Goal: Navigation & Orientation: Find specific page/section

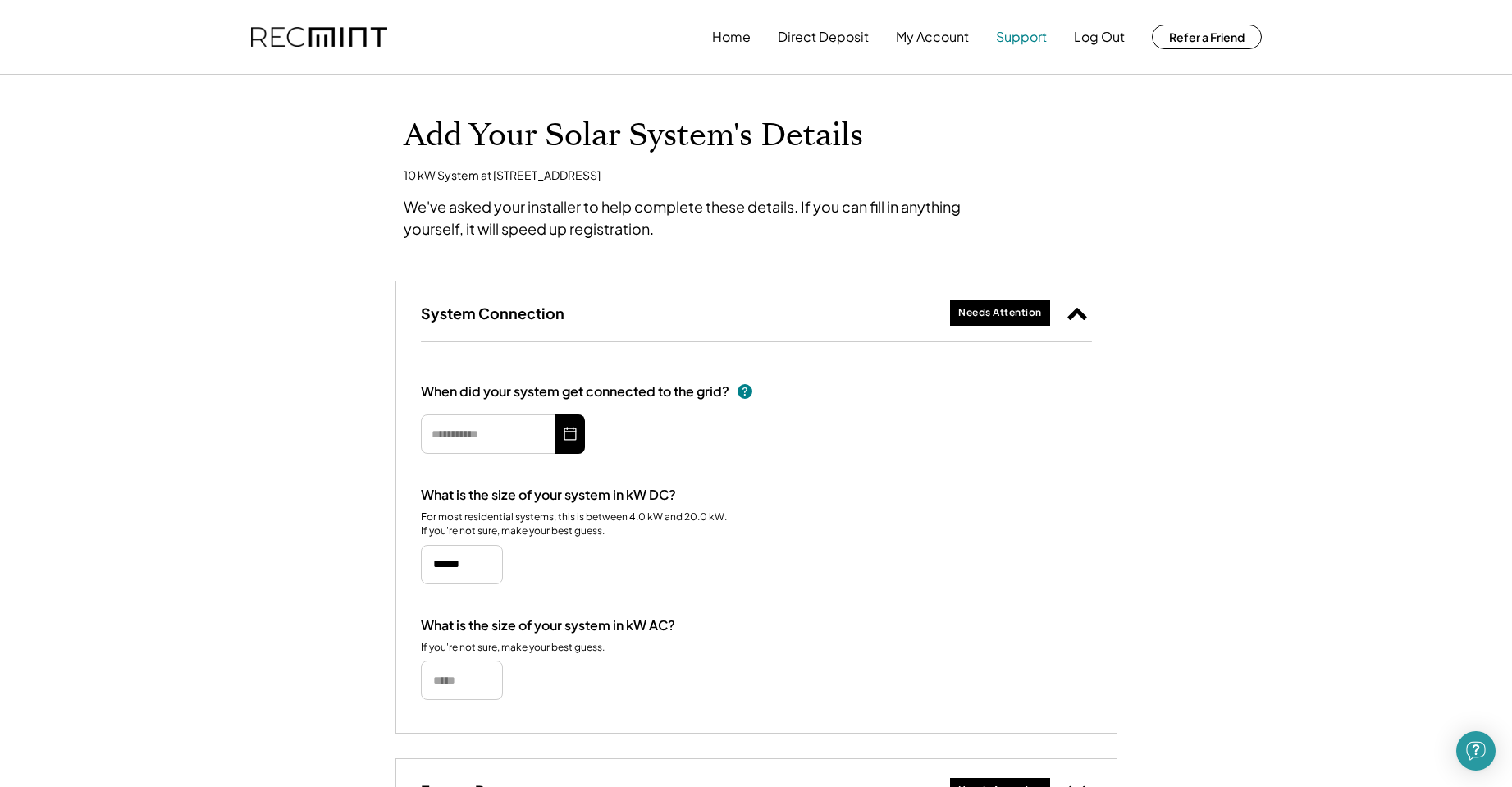
click at [1025, 30] on button "Support" at bounding box center [1022, 37] width 51 height 33
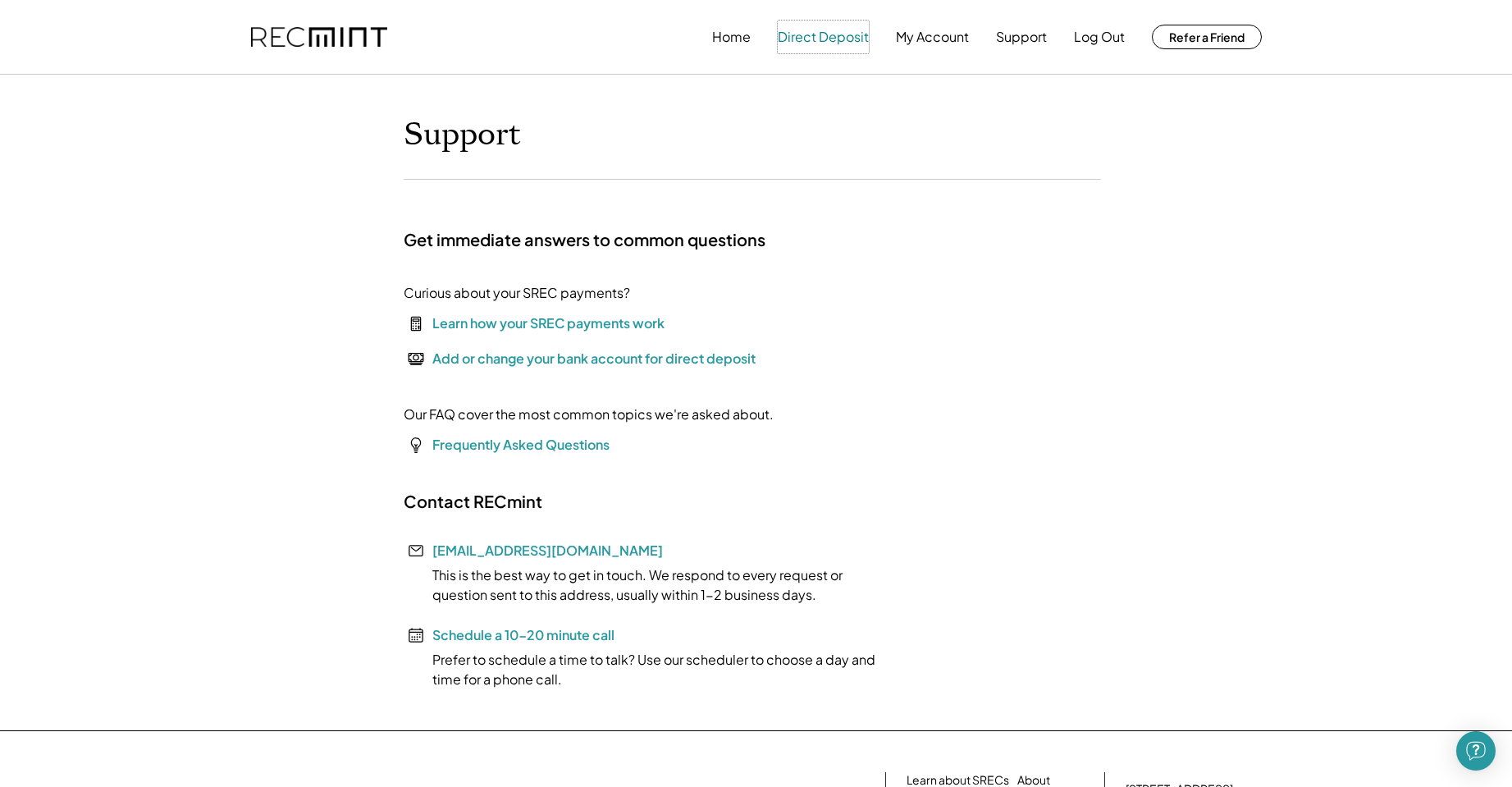
click at [842, 36] on button "Direct Deposit" at bounding box center [823, 37] width 91 height 33
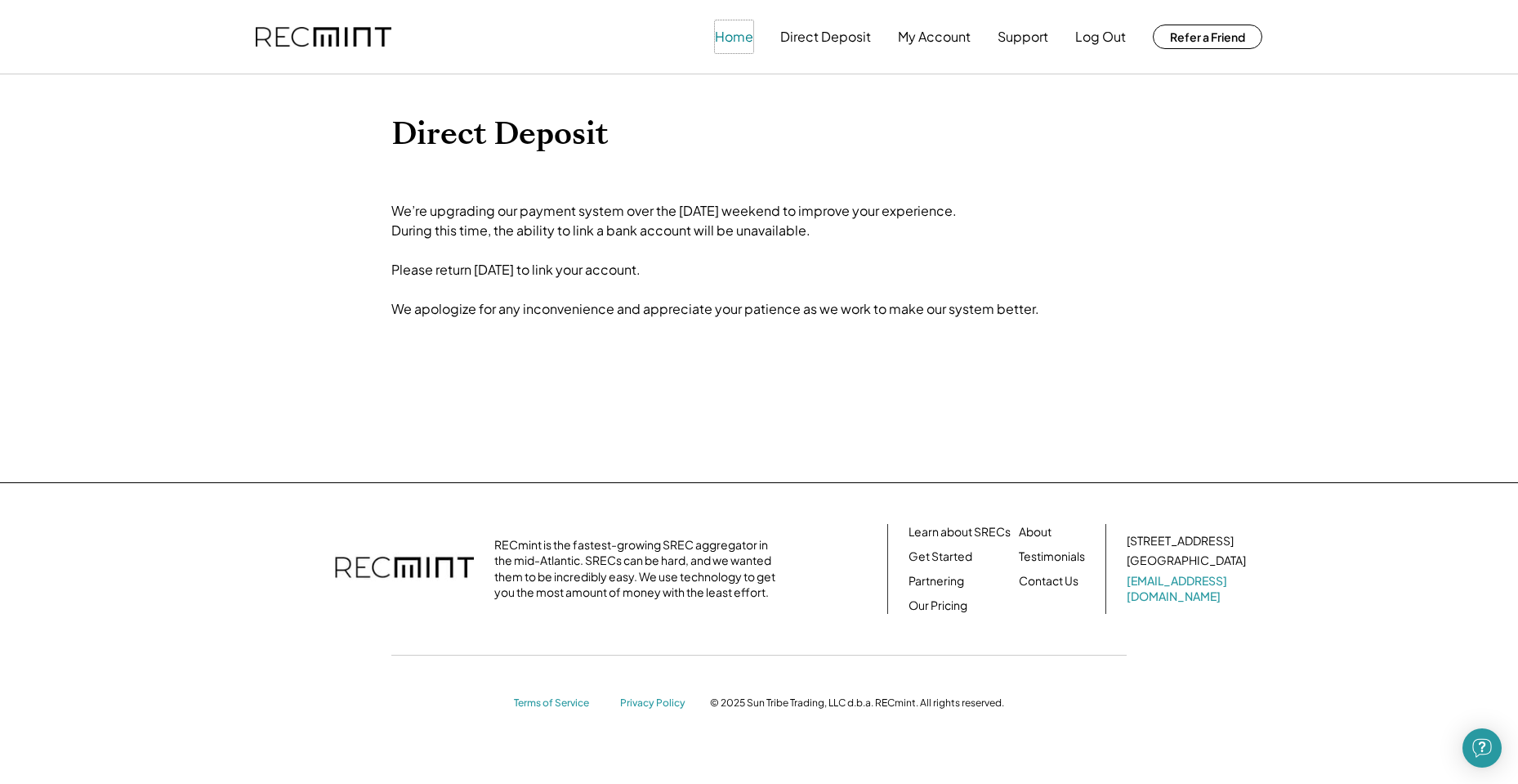
click at [726, 34] on button "Home" at bounding box center [734, 37] width 39 height 33
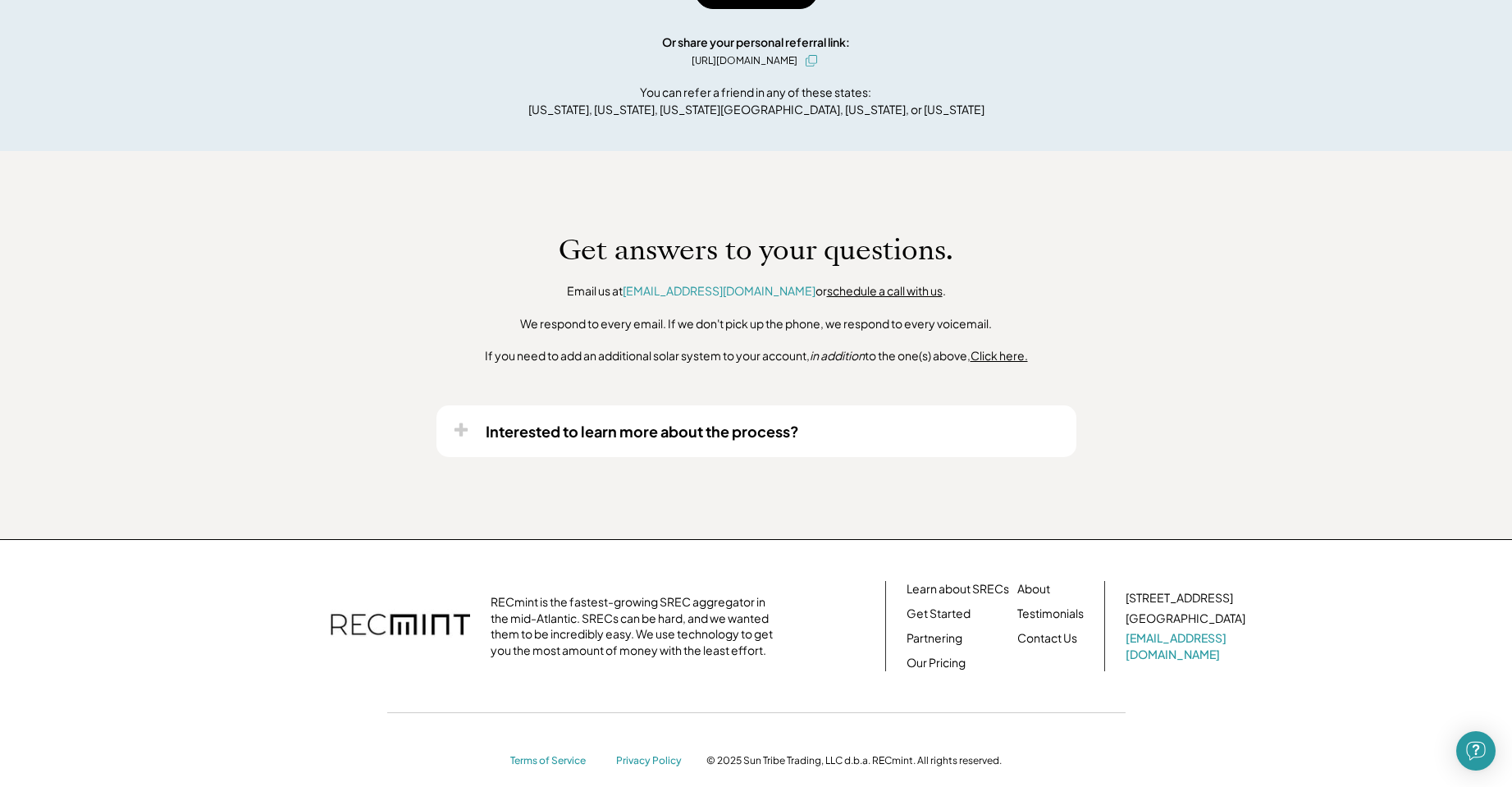
scroll to position [1023, 0]
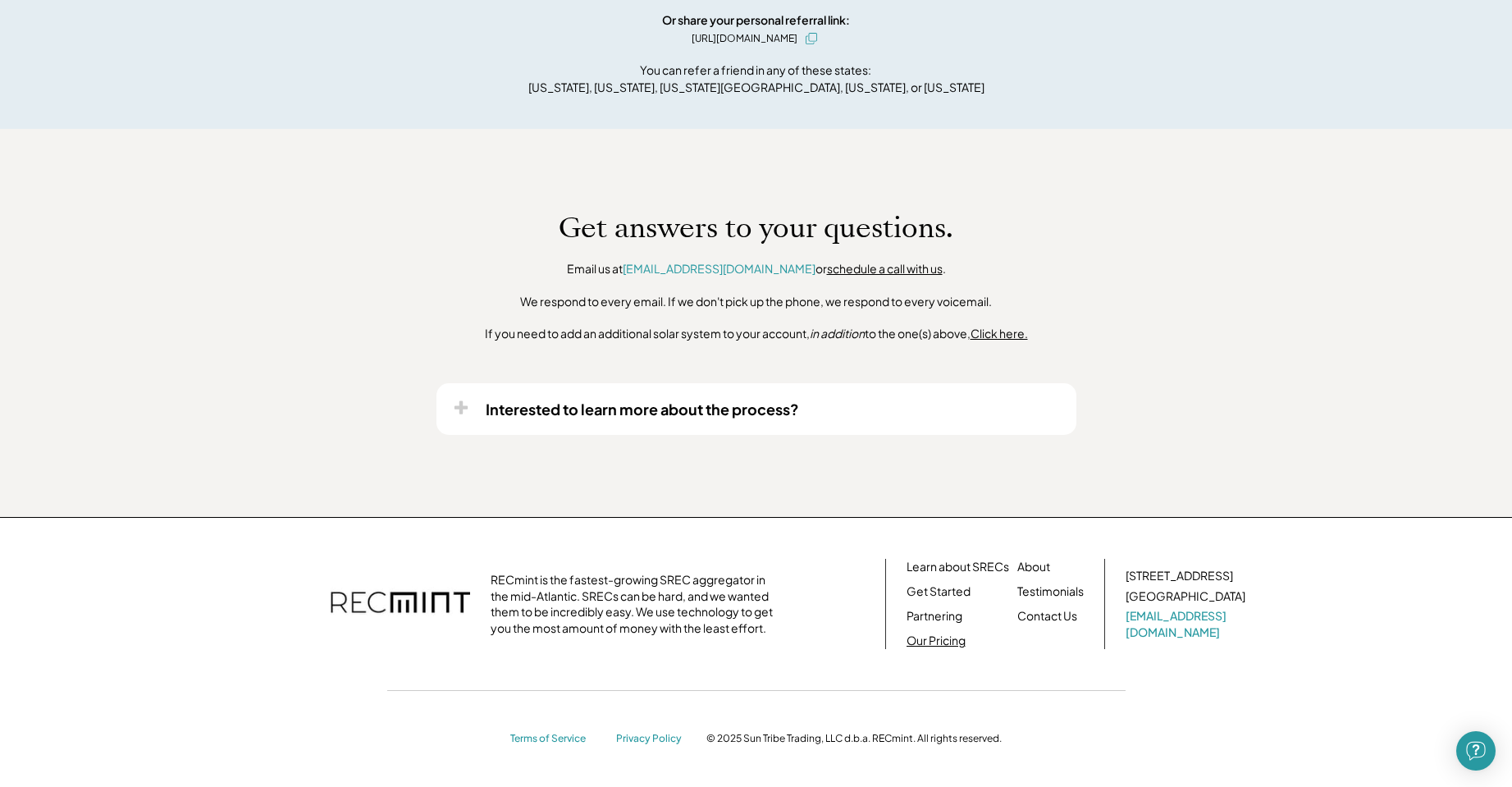
click at [939, 641] on link "Our Pricing" at bounding box center [936, 640] width 59 height 16
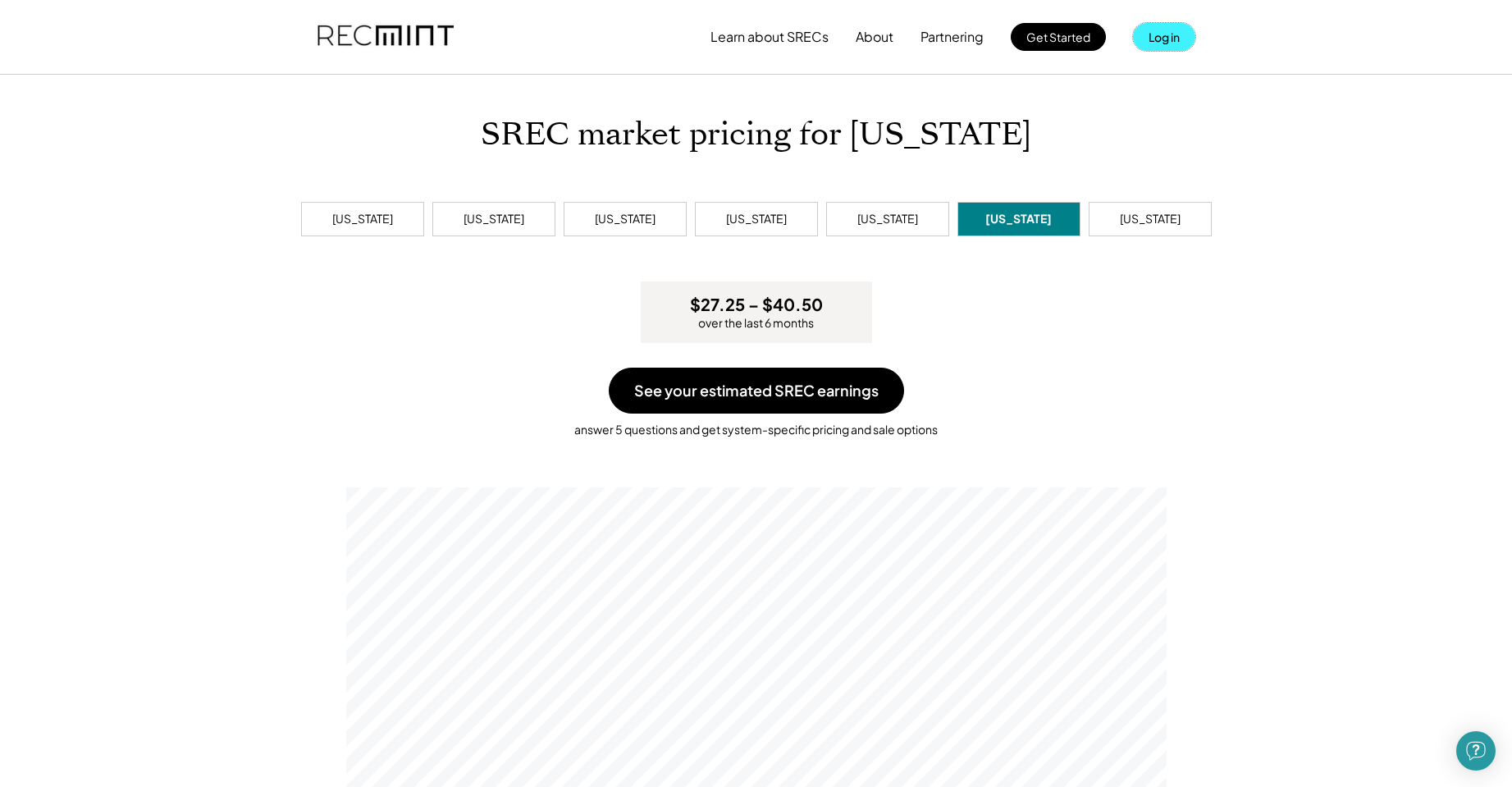
click at [1166, 30] on button "Log in" at bounding box center [1164, 36] width 63 height 27
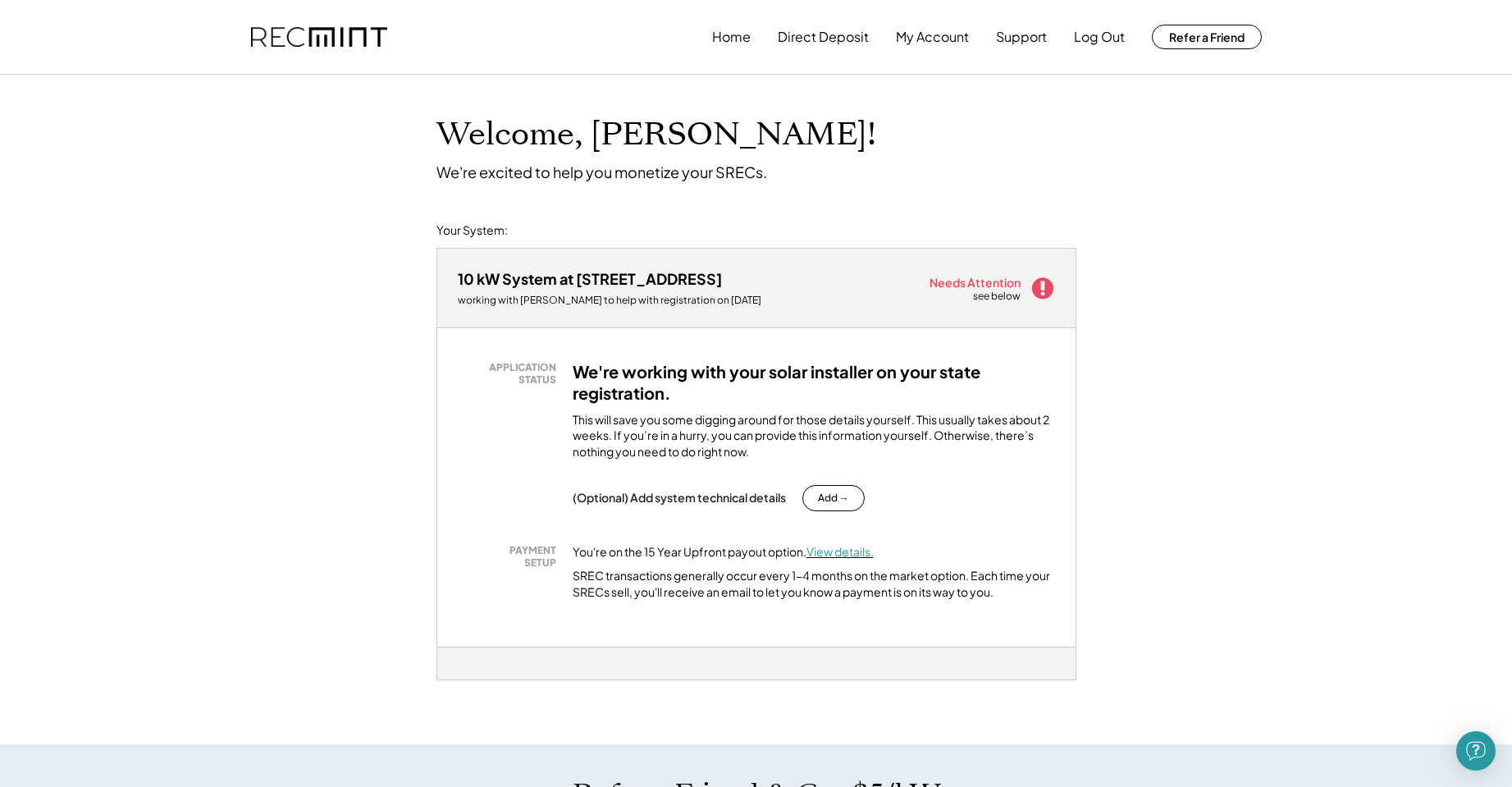
click at [843, 551] on font "View details." at bounding box center [839, 551] width 67 height 15
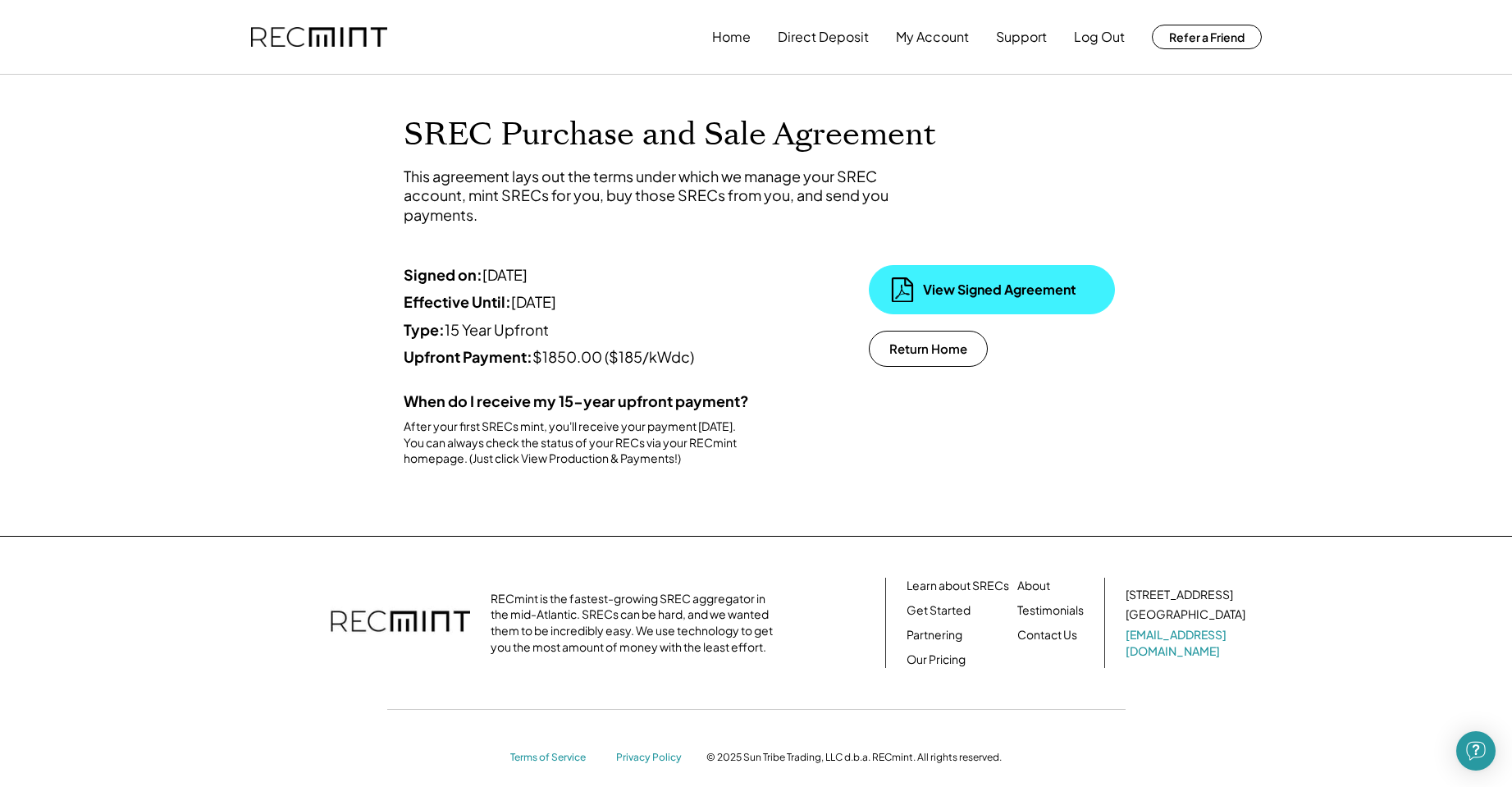
click at [944, 279] on div "View Signed Agreement" at bounding box center [992, 290] width 246 height 49
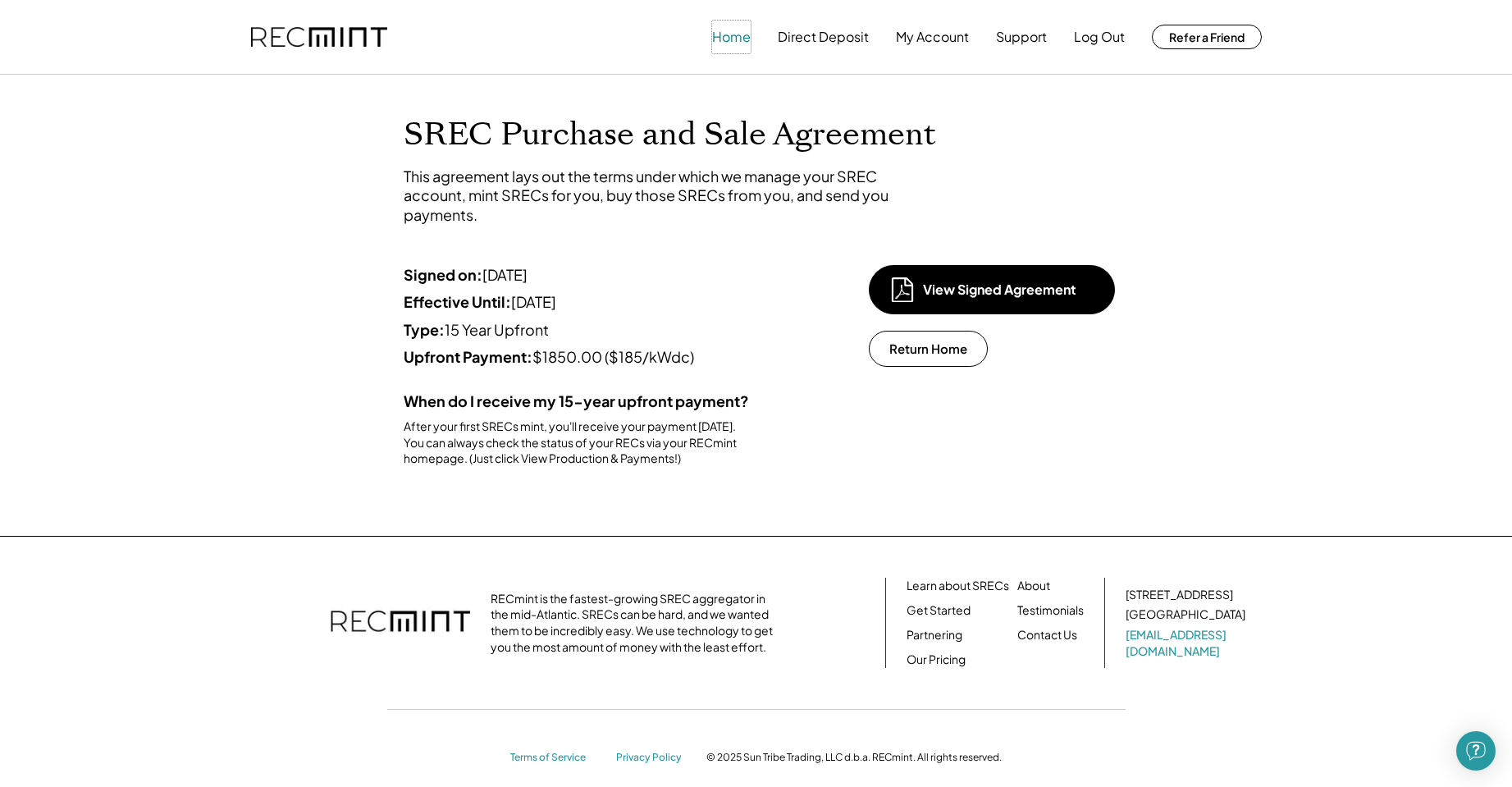
click at [731, 34] on button "Home" at bounding box center [731, 37] width 39 height 33
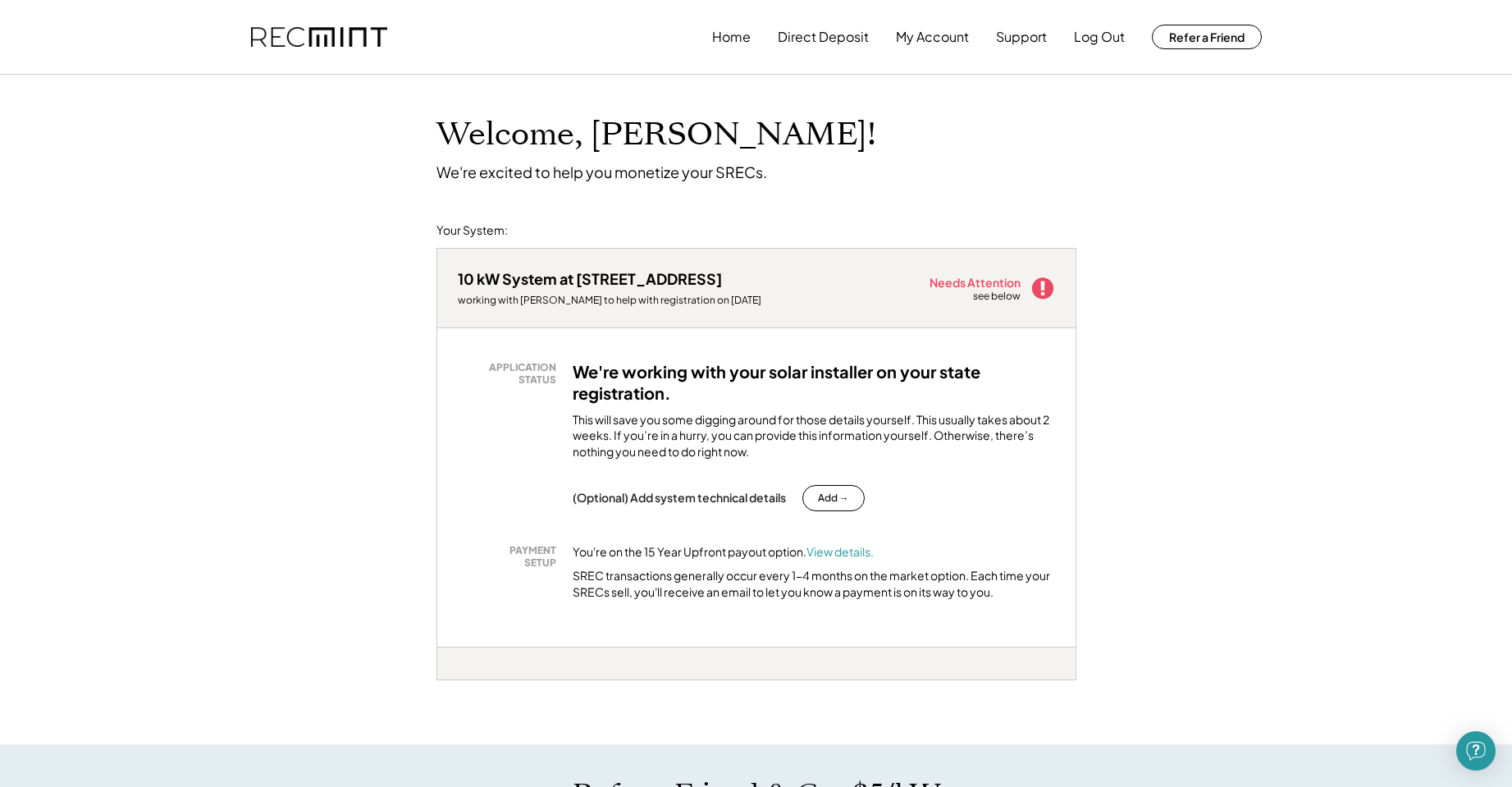
click at [351, 24] on div "Home Direct Deposit My Account Support Log Out Refer a Friend" at bounding box center [756, 37] width 1051 height 74
